Goal: Information Seeking & Learning: Learn about a topic

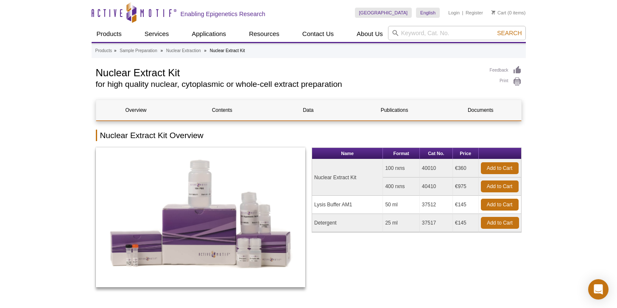
drag, startPoint x: 455, startPoint y: 186, endPoint x: 468, endPoint y: 187, distance: 12.8
click at [468, 187] on td "€975" at bounding box center [466, 187] width 26 height 18
drag, startPoint x: 456, startPoint y: 168, endPoint x: 464, endPoint y: 169, distance: 8.1
click at [470, 171] on td "€360" at bounding box center [466, 168] width 26 height 18
copy td "€360"
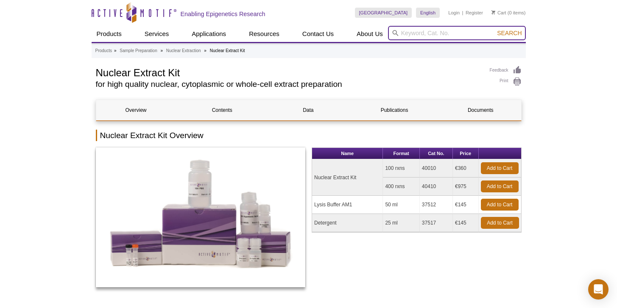
click at [422, 32] on input "search" at bounding box center [457, 33] width 138 height 14
type input "HDAC activity kit"
click at [495, 29] on button "Search" at bounding box center [510, 33] width 30 height 8
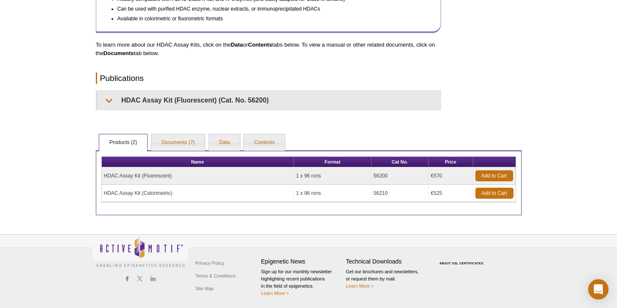
scroll to position [369, 0]
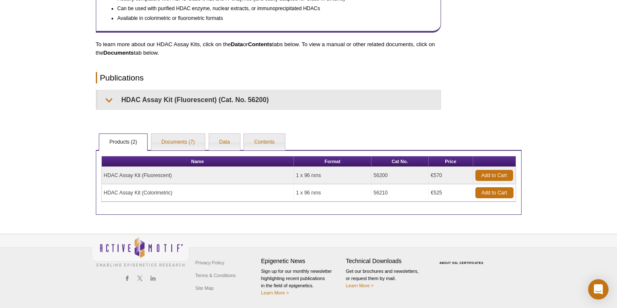
drag, startPoint x: 164, startPoint y: 194, endPoint x: 141, endPoint y: 194, distance: 22.9
click at [163, 194] on td "HDAC Assay Kit (Colorimetric)" at bounding box center [198, 193] width 193 height 17
drag, startPoint x: 134, startPoint y: 193, endPoint x: 135, endPoint y: 188, distance: 4.7
click at [134, 192] on td "HDAC Assay Kit (Colorimetric)" at bounding box center [198, 193] width 193 height 17
click at [137, 180] on td "HDAC Assay Kit (Fluorescent)" at bounding box center [198, 175] width 193 height 17
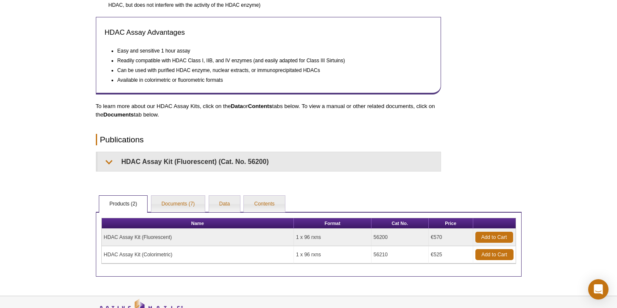
scroll to position [307, 0]
